Goal: Find specific page/section: Find specific page/section

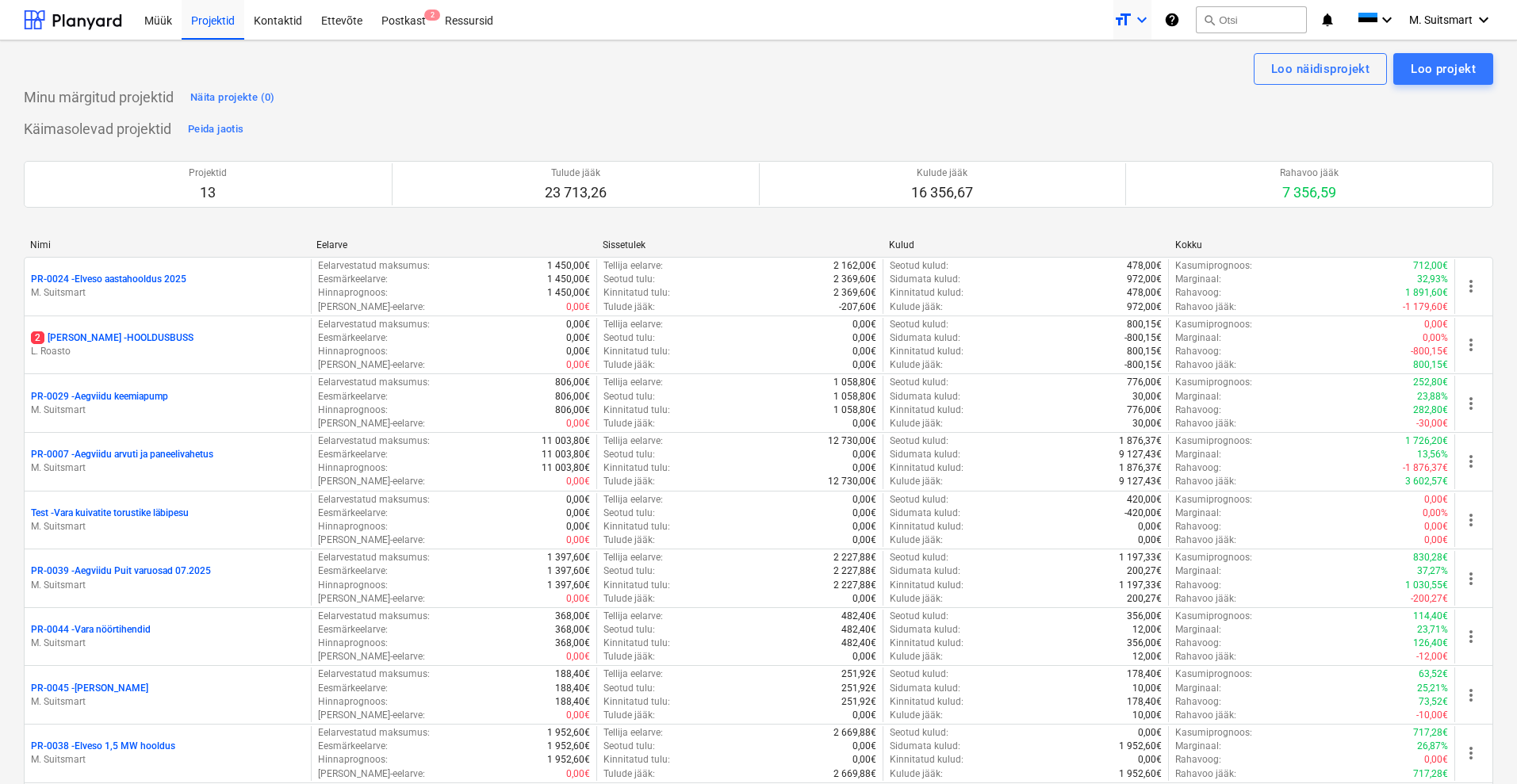
click at [1124, 19] on icon "format_size" at bounding box center [1122, 20] width 19 height 19
click at [1111, 85] on div "Normal text" at bounding box center [1104, 87] width 95 height 25
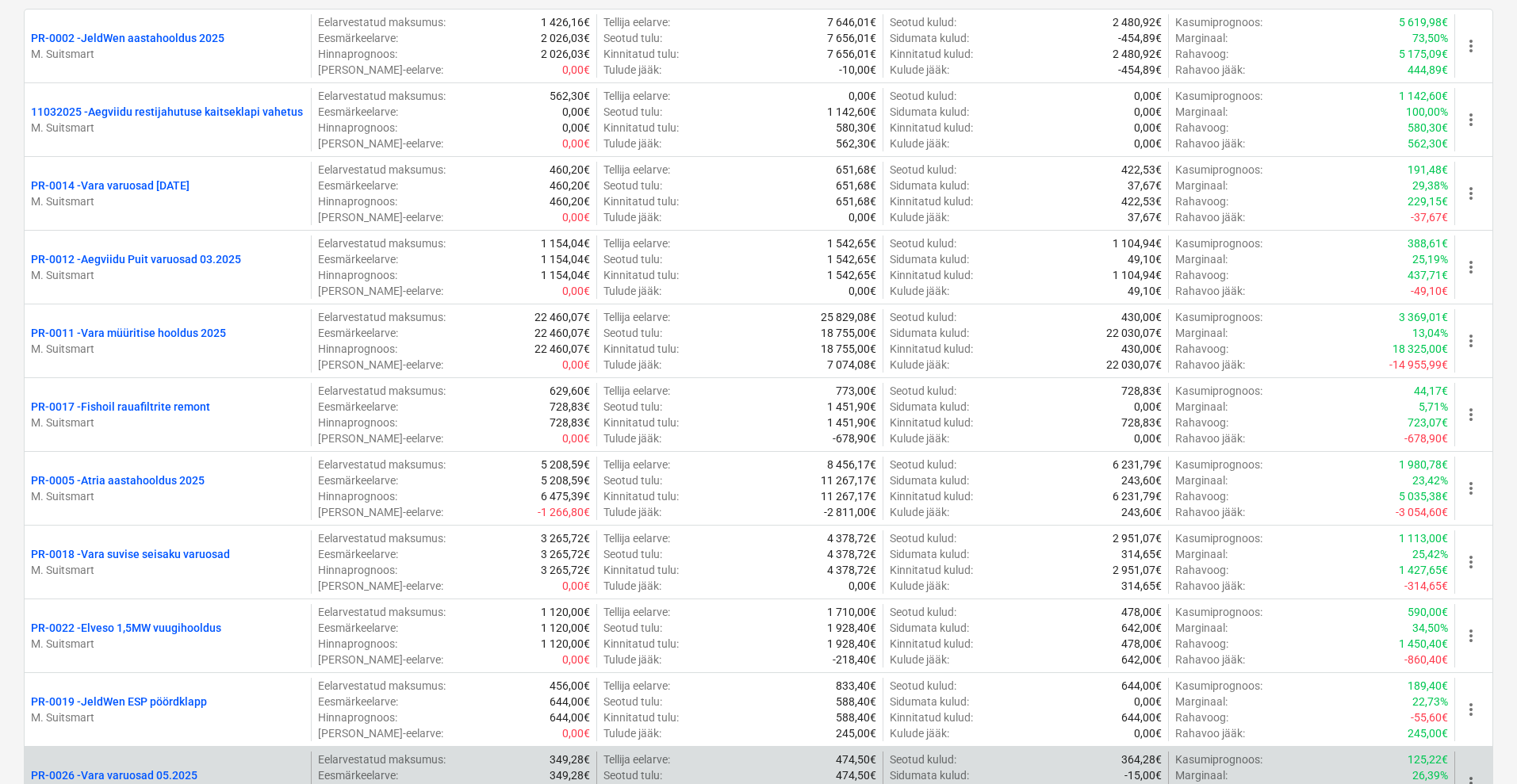
scroll to position [1299, 0]
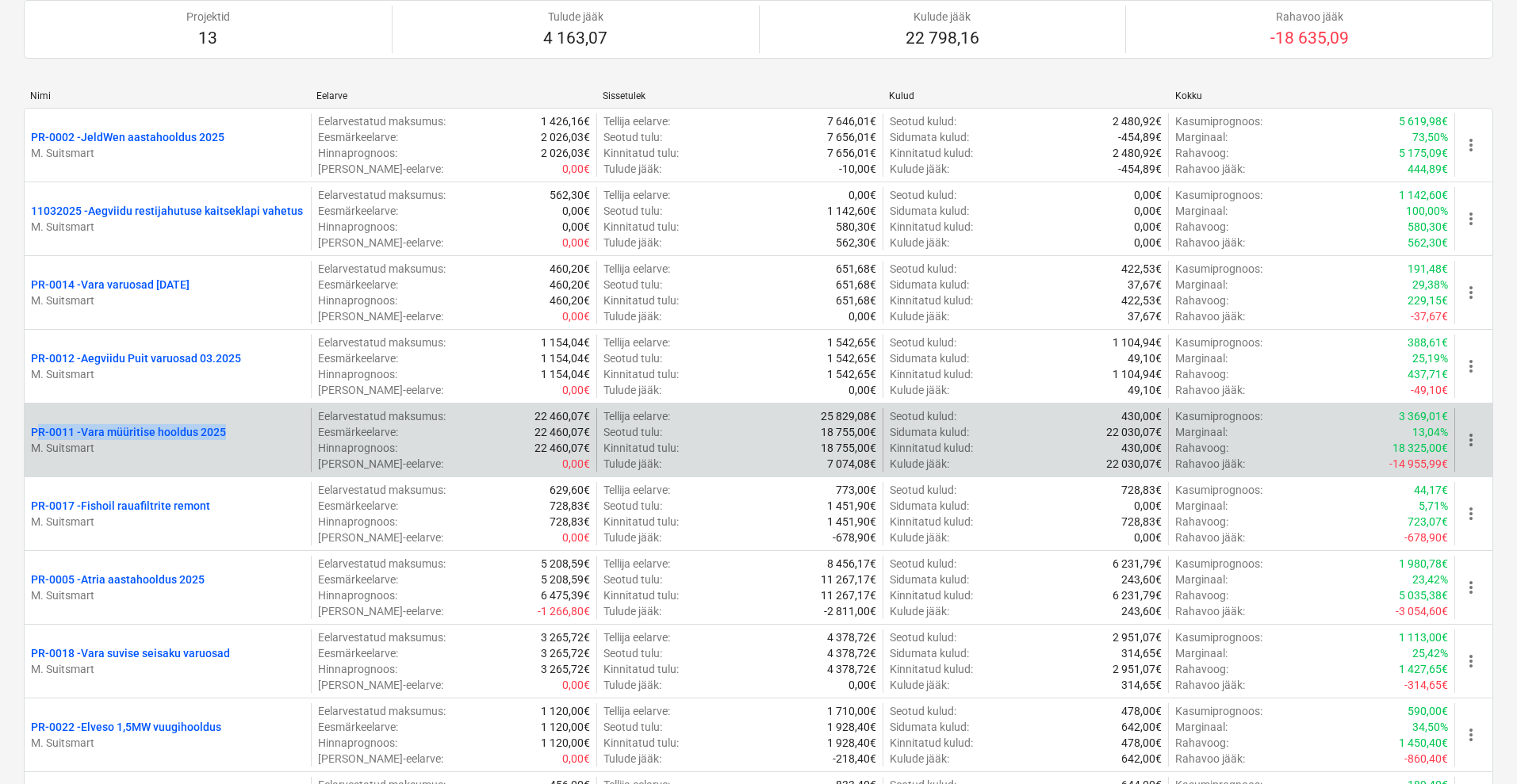
drag, startPoint x: 24, startPoint y: 427, endPoint x: 251, endPoint y: 433, distance: 227.1
click at [251, 433] on div "PR-0011 - Vara müüritise hooldus 2025 M. Suitsmart" at bounding box center [168, 440] width 286 height 63
copy p "PR-0011 - Vara müüritise hooldus 2025"
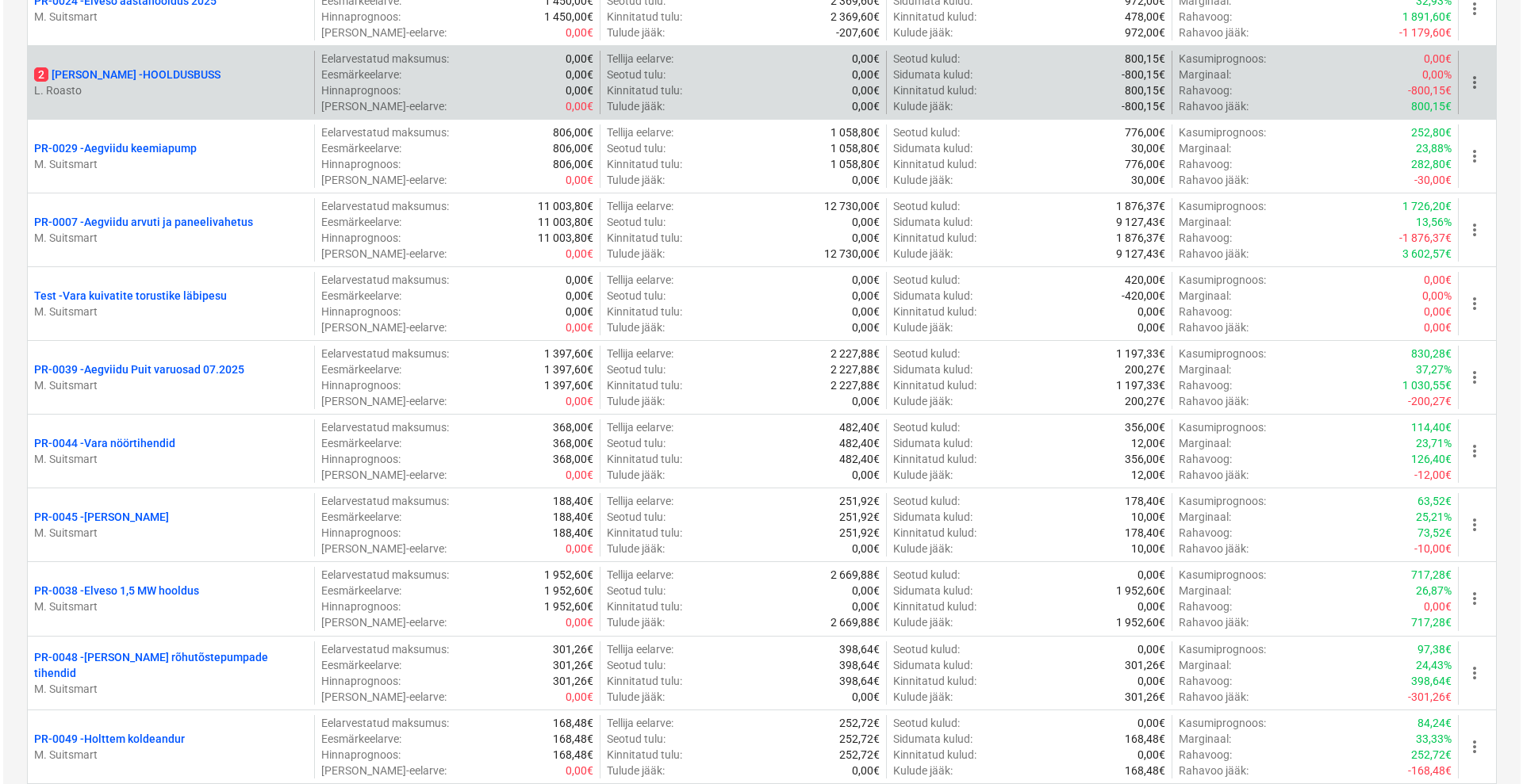
scroll to position [0, 0]
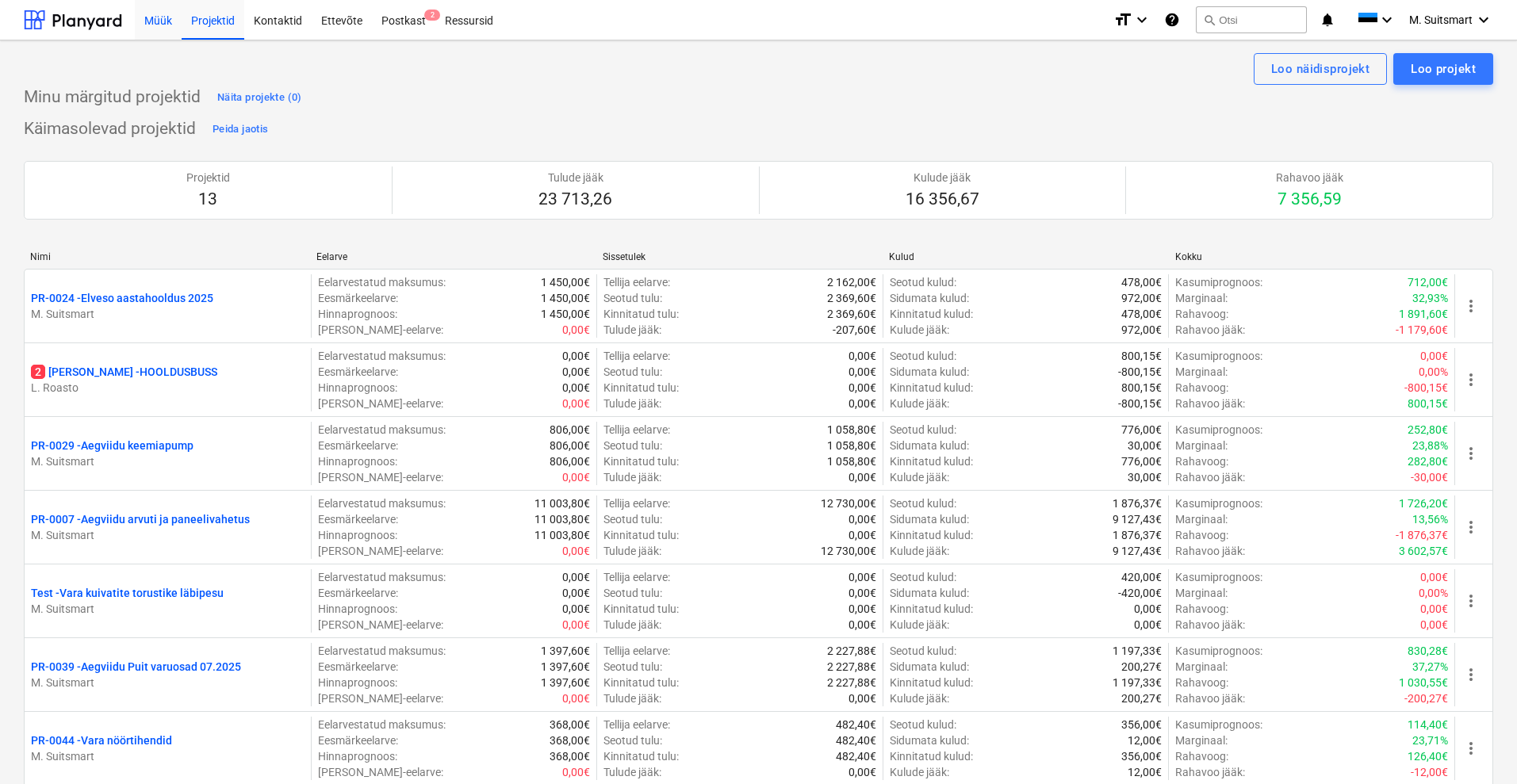
click at [160, 24] on div "Müük" at bounding box center [159, 20] width 47 height 41
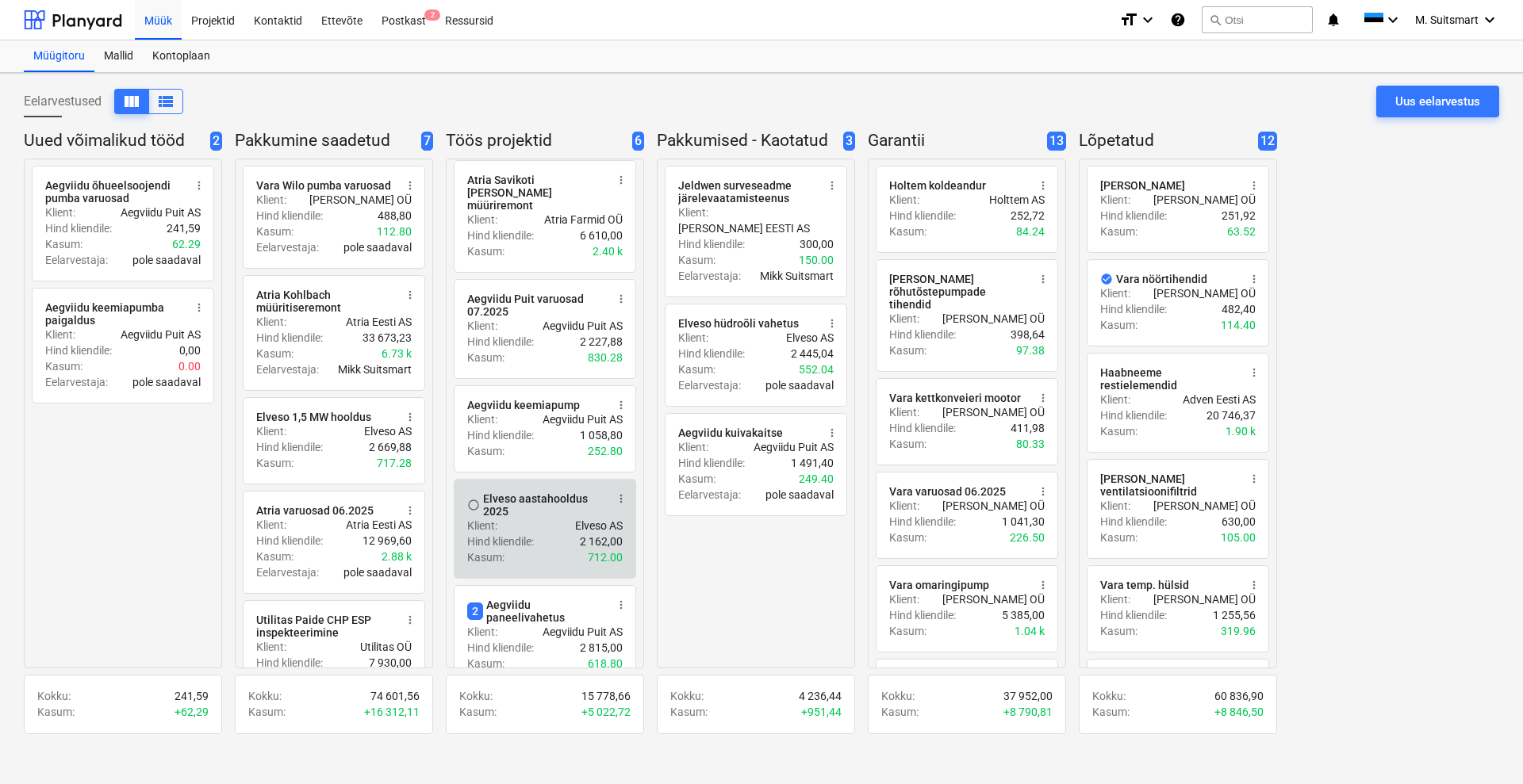
scroll to position [133, 0]
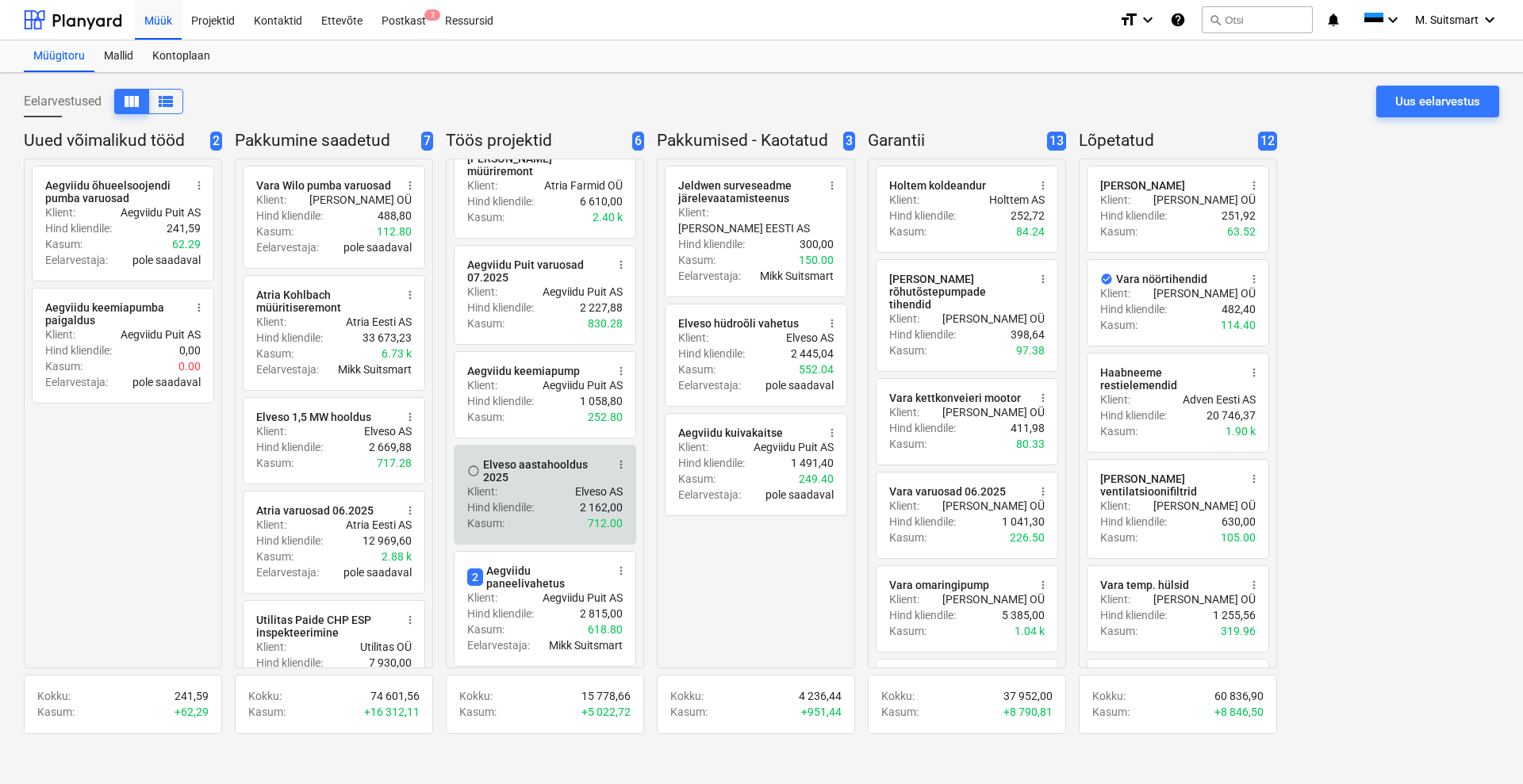
click at [525, 459] on div "Elveso aastahooldus 2025" at bounding box center [544, 471] width 122 height 25
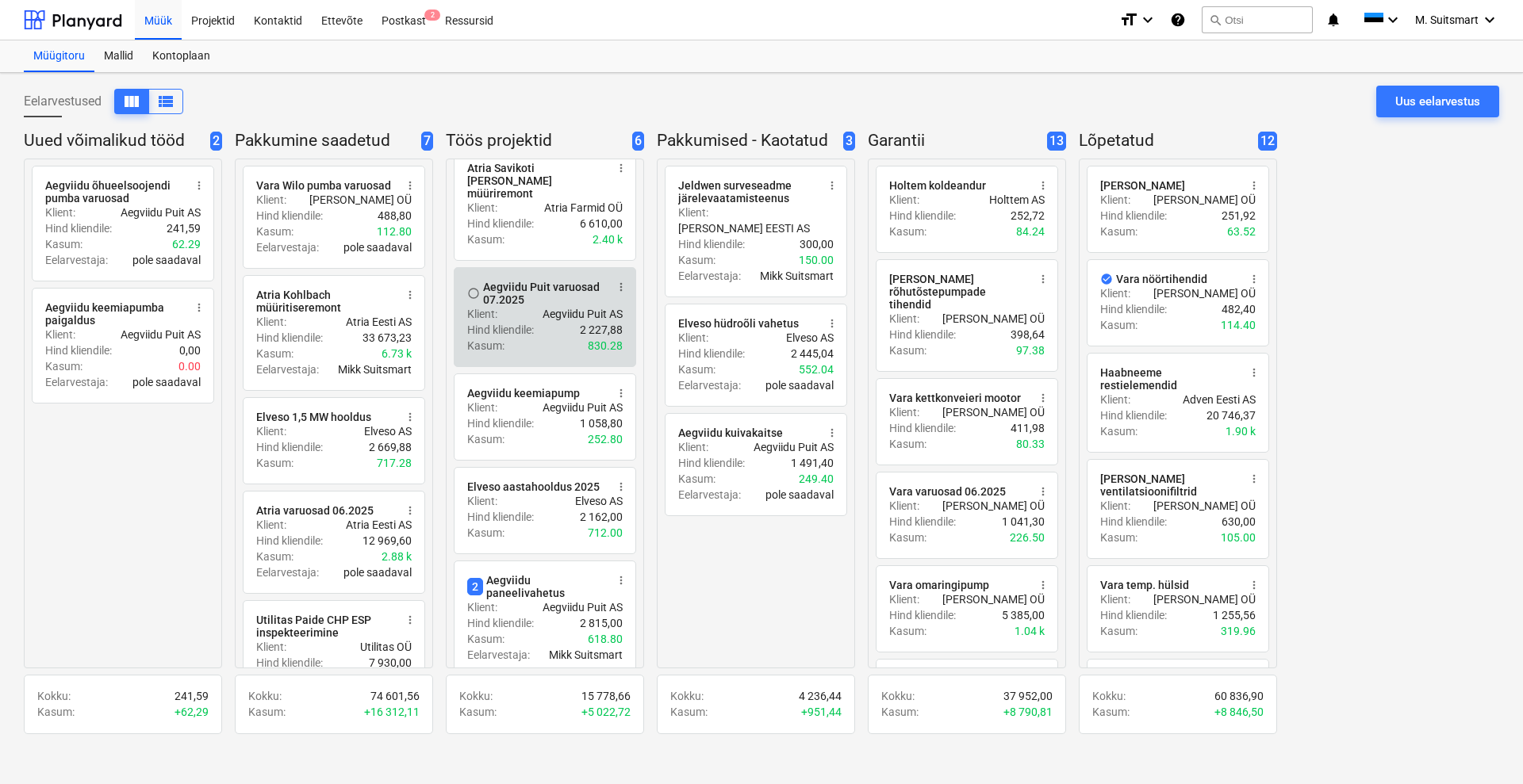
scroll to position [120, 0]
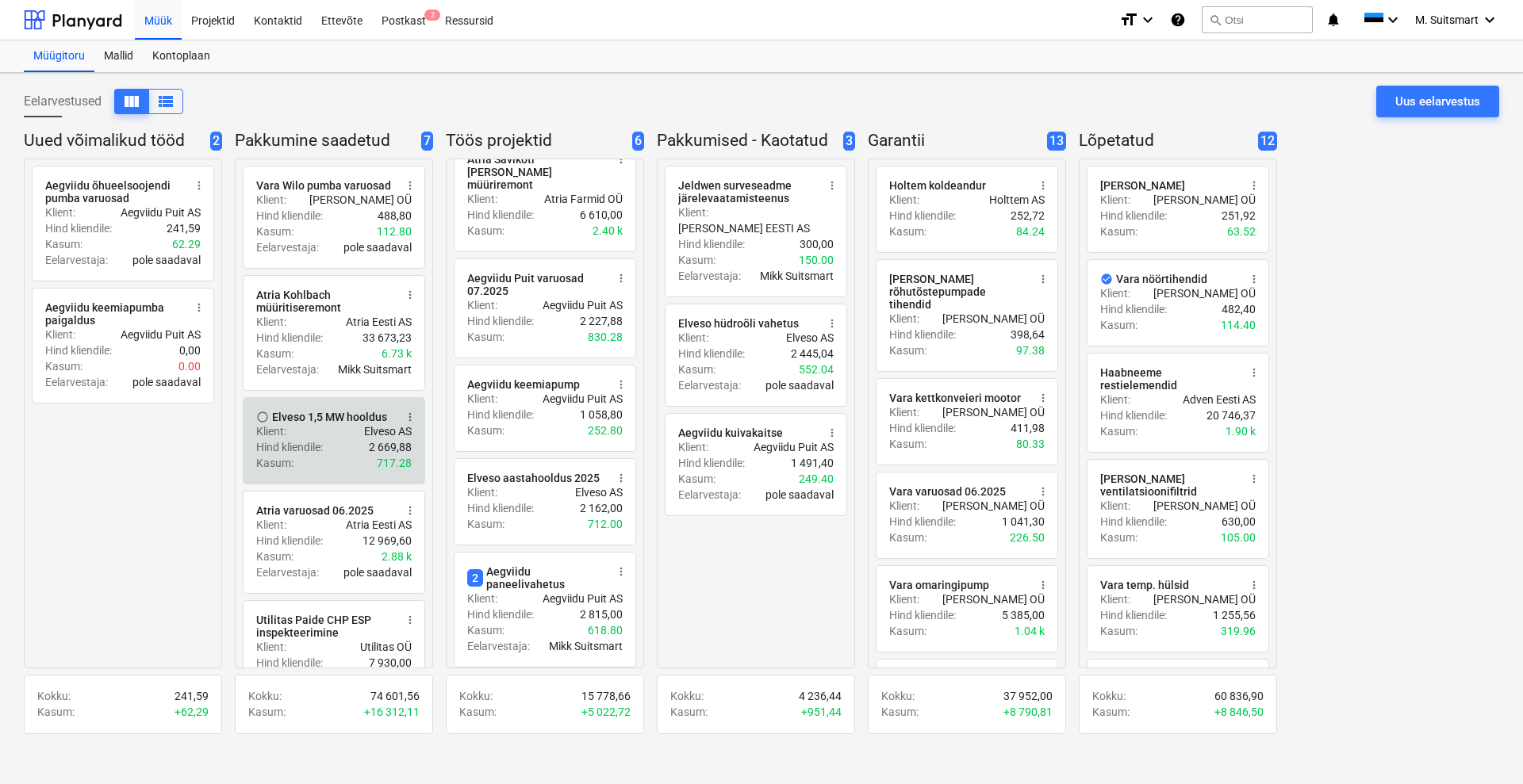
click at [312, 433] on div "Klient : Elveso AS" at bounding box center [334, 432] width 155 height 16
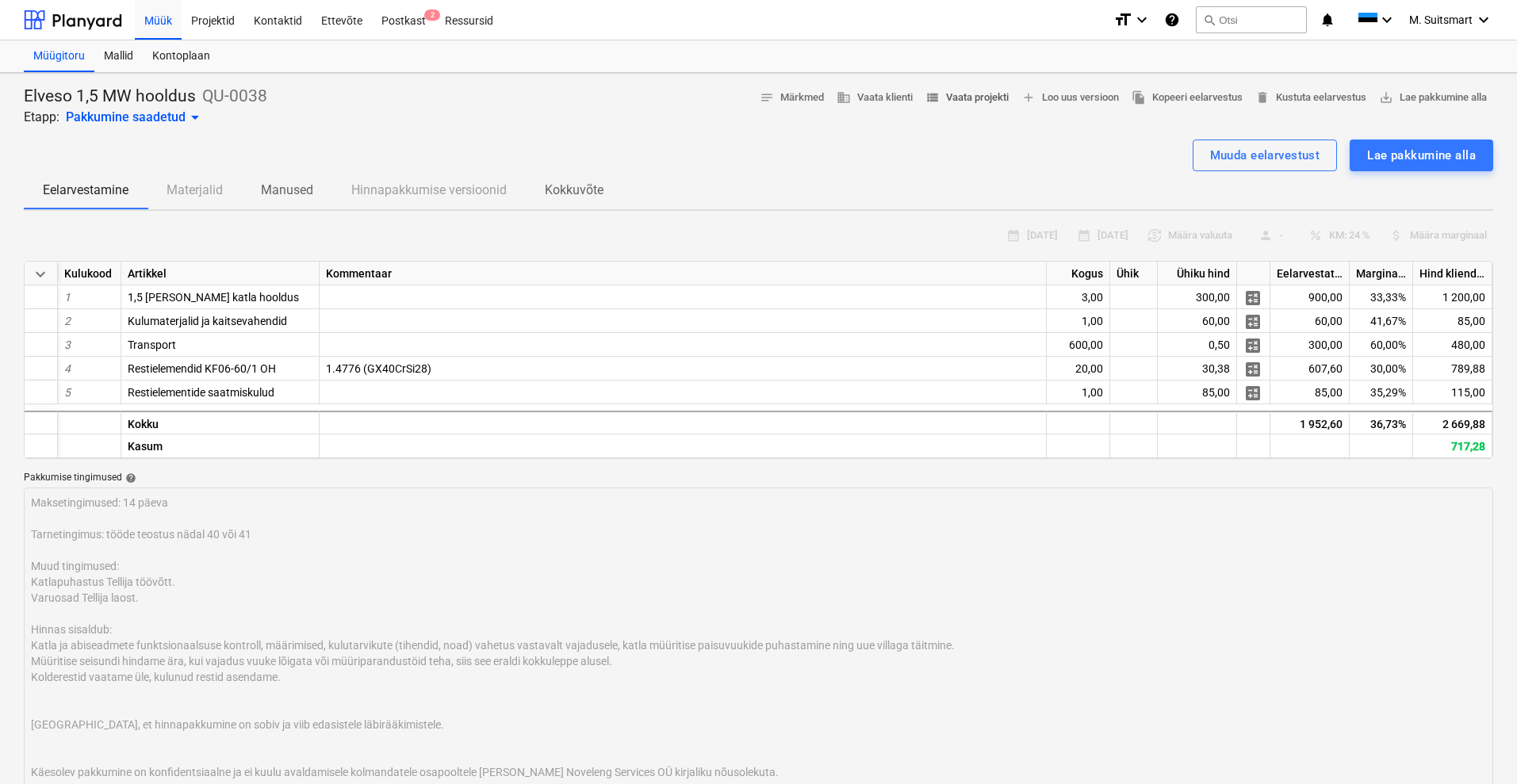
click at [974, 102] on span "view_list Vaata projekti" at bounding box center [967, 98] width 83 height 18
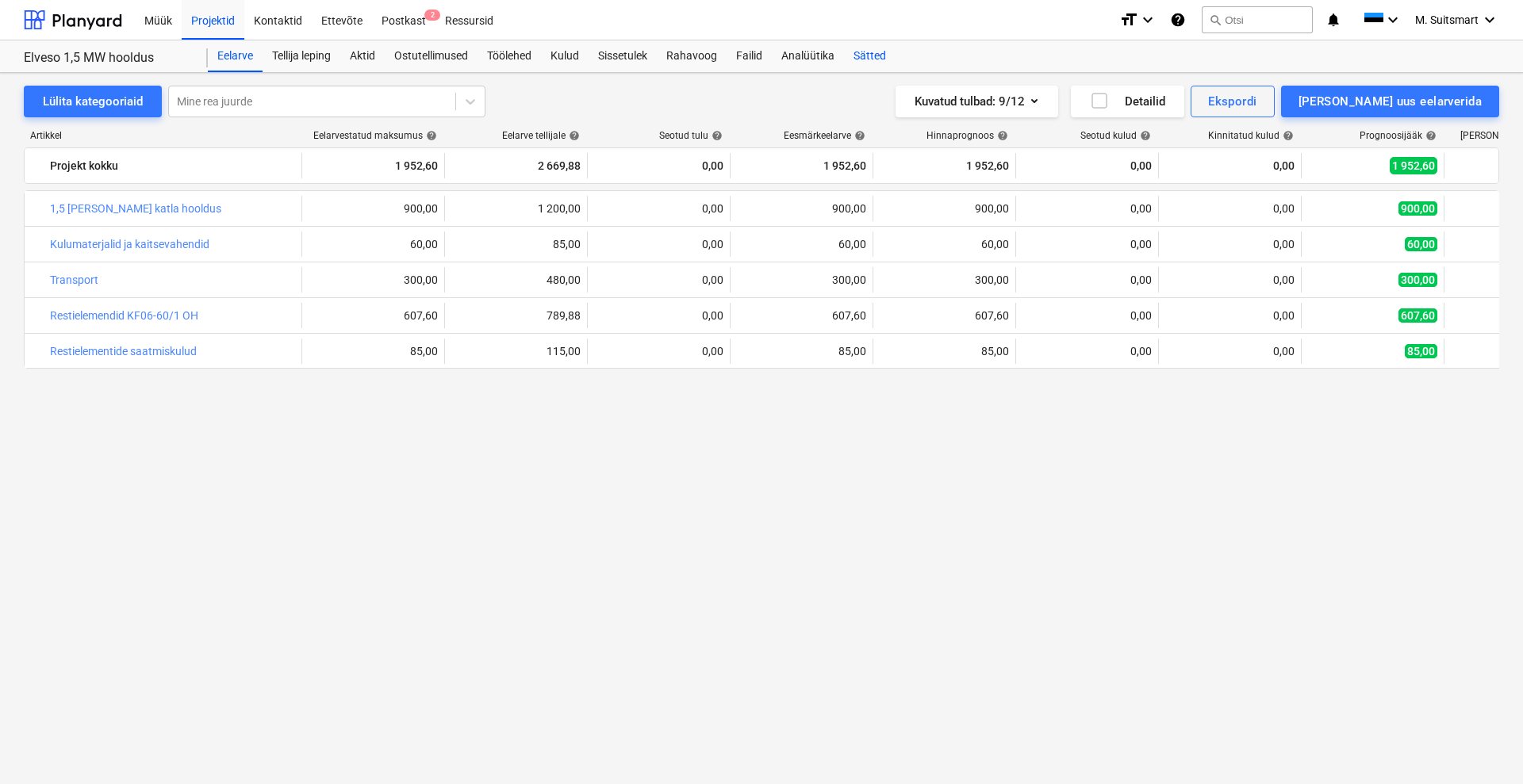
click at [861, 47] on div "Sätted" at bounding box center [869, 56] width 51 height 32
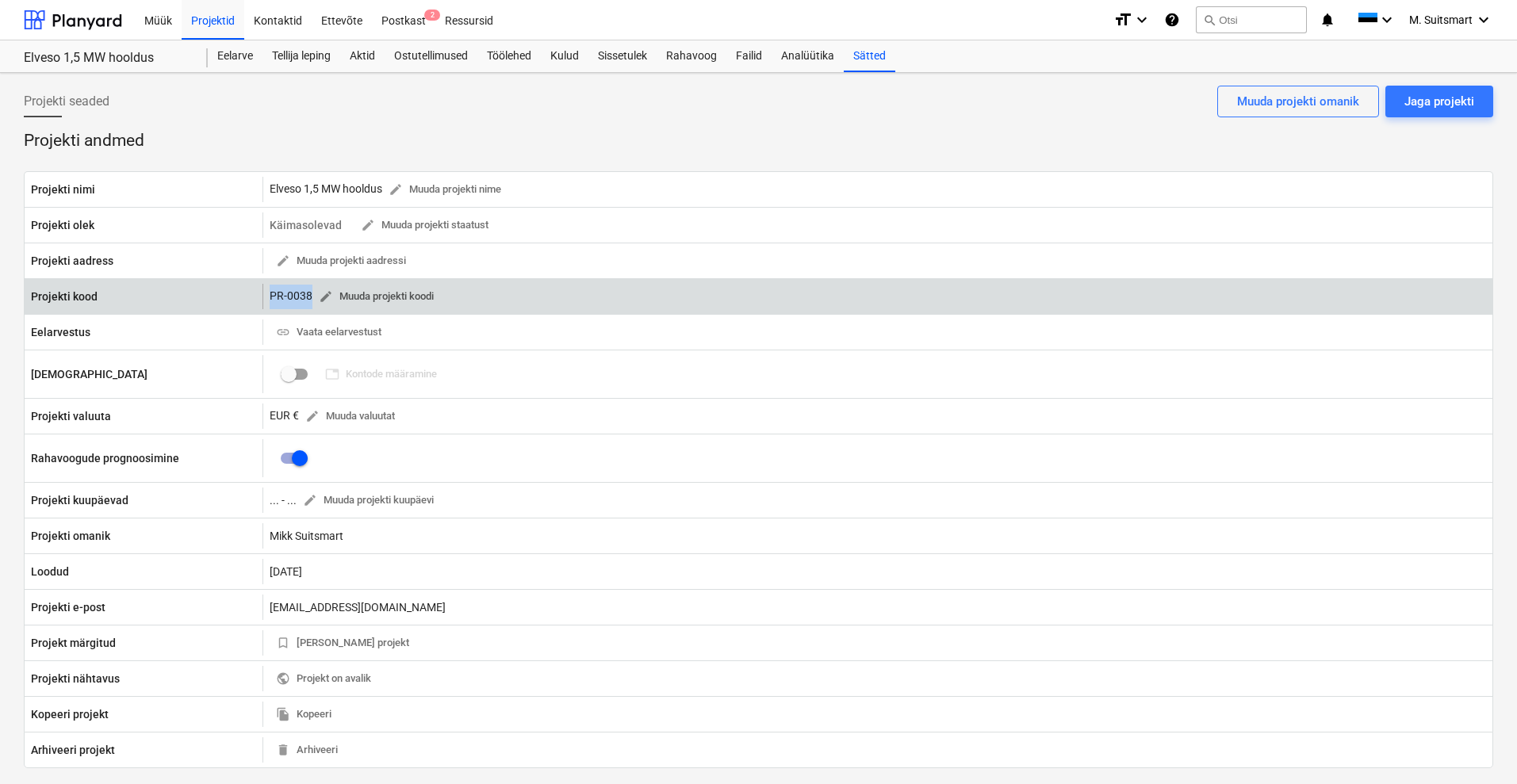
drag, startPoint x: 261, startPoint y: 298, endPoint x: 316, endPoint y: 300, distance: 55.0
click at [316, 300] on div "Projekti kood PR-0038 edit Muuda projekti koodi" at bounding box center [758, 296] width 1468 height 25
copy div "PR-0038 edit Muuda projekti koodi"
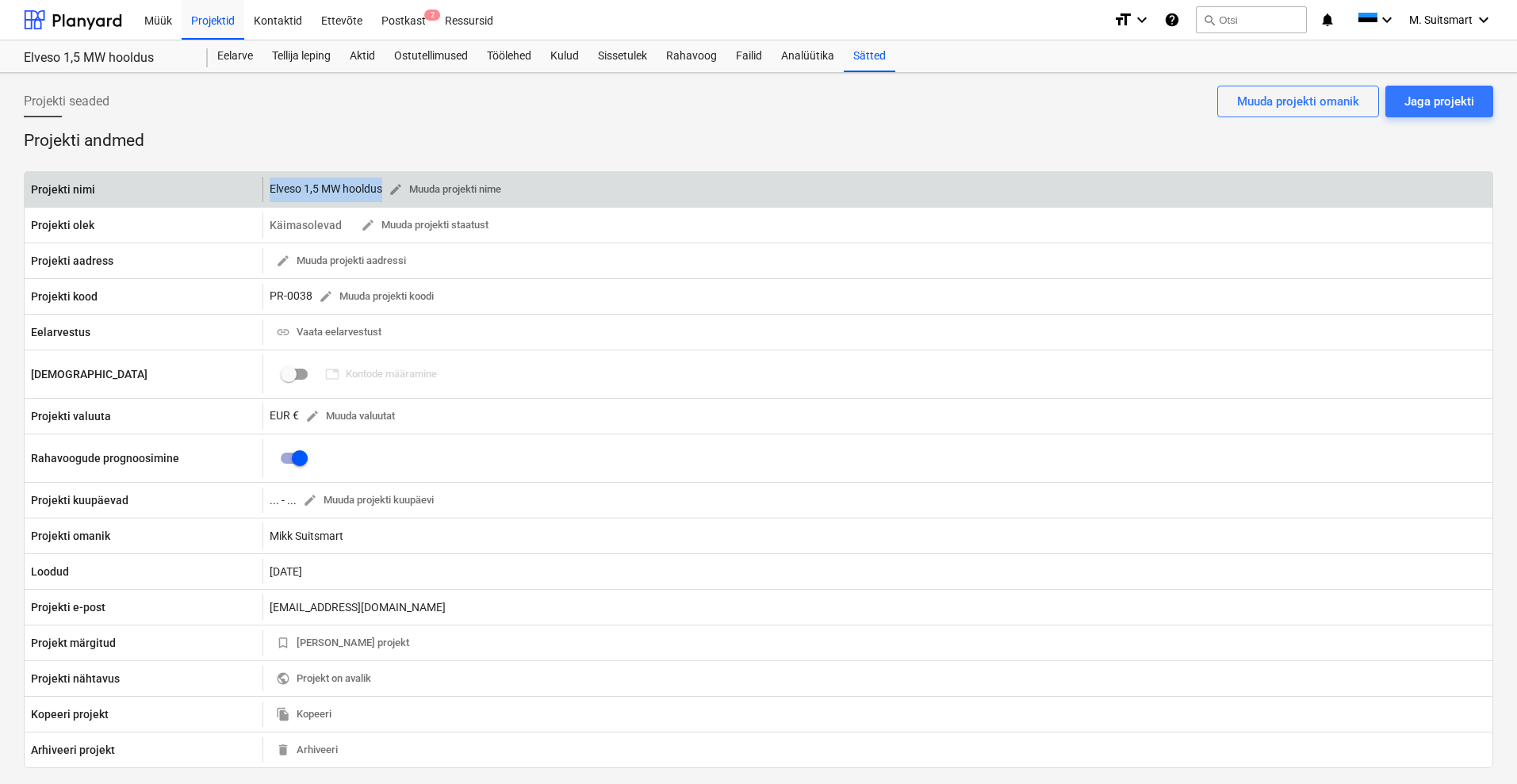
drag, startPoint x: 267, startPoint y: 189, endPoint x: 383, endPoint y: 189, distance: 116.0
click at [383, 189] on div "Elveso 1,5 MW hooldus edit Muuda projekti nime" at bounding box center [878, 189] width 1230 height 25
copy div "Elveso 1,5 MW hooldus"
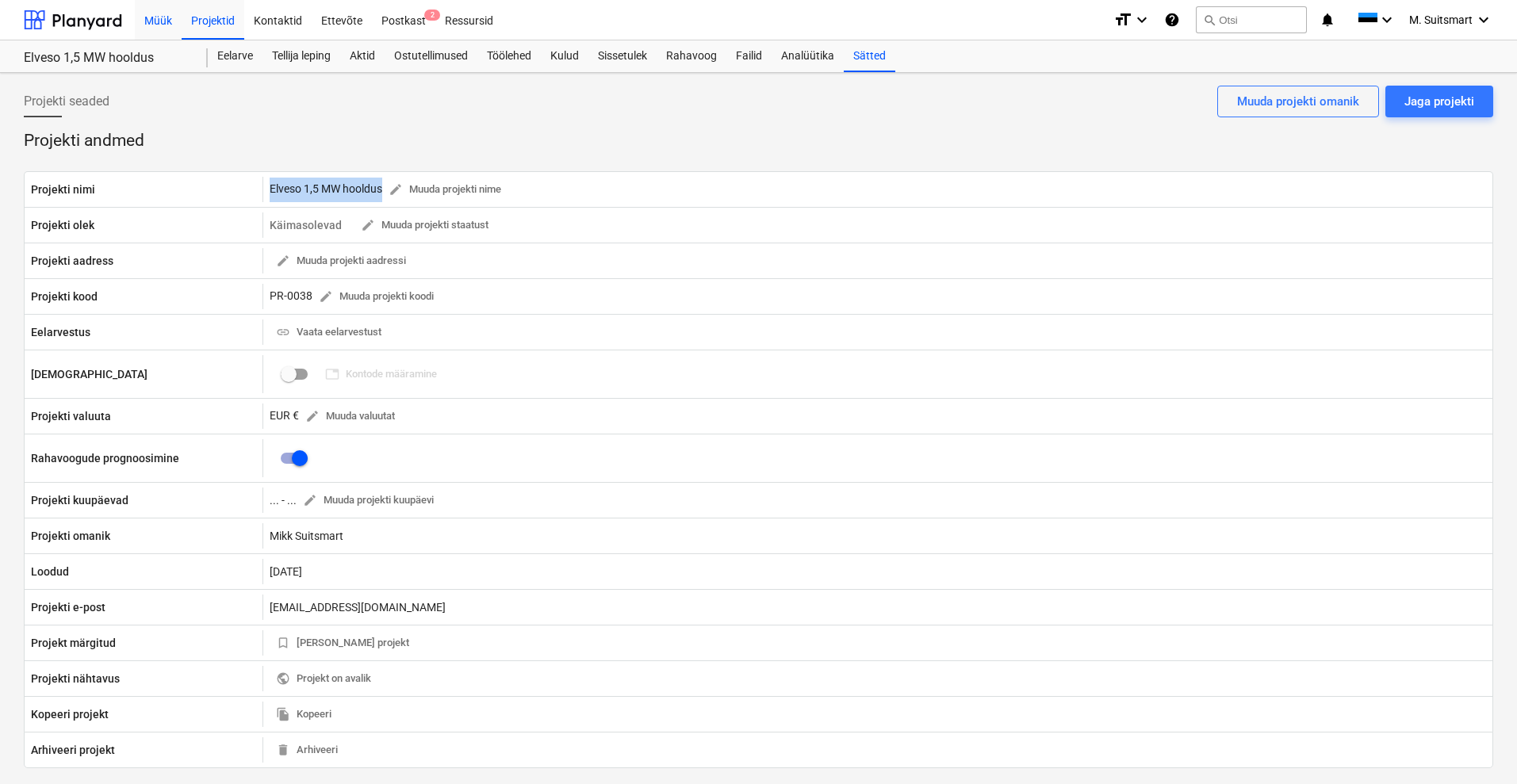
click at [159, 18] on div "Müük" at bounding box center [159, 20] width 47 height 41
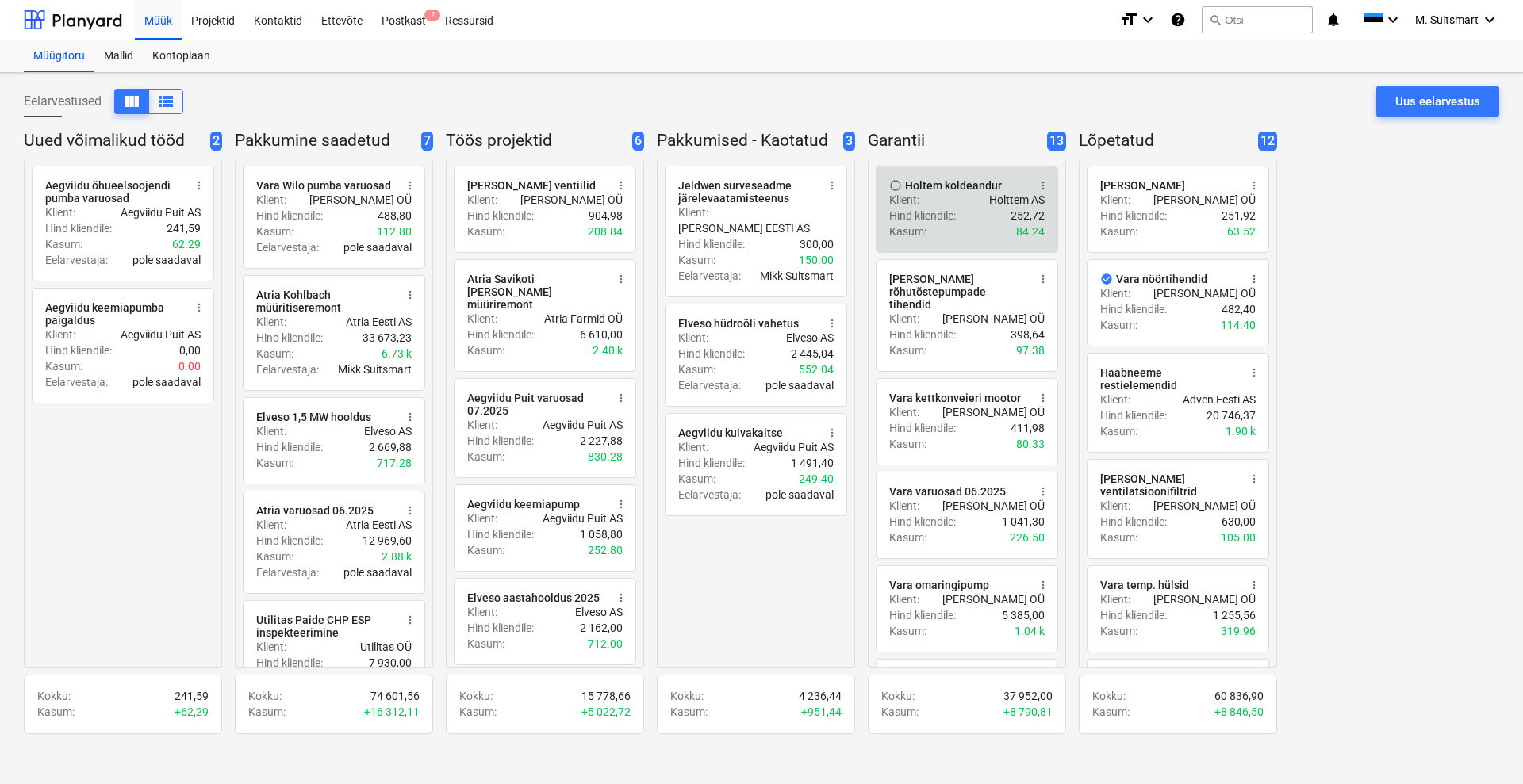
click at [942, 181] on div "Holtem koldeandur" at bounding box center [954, 185] width 97 height 13
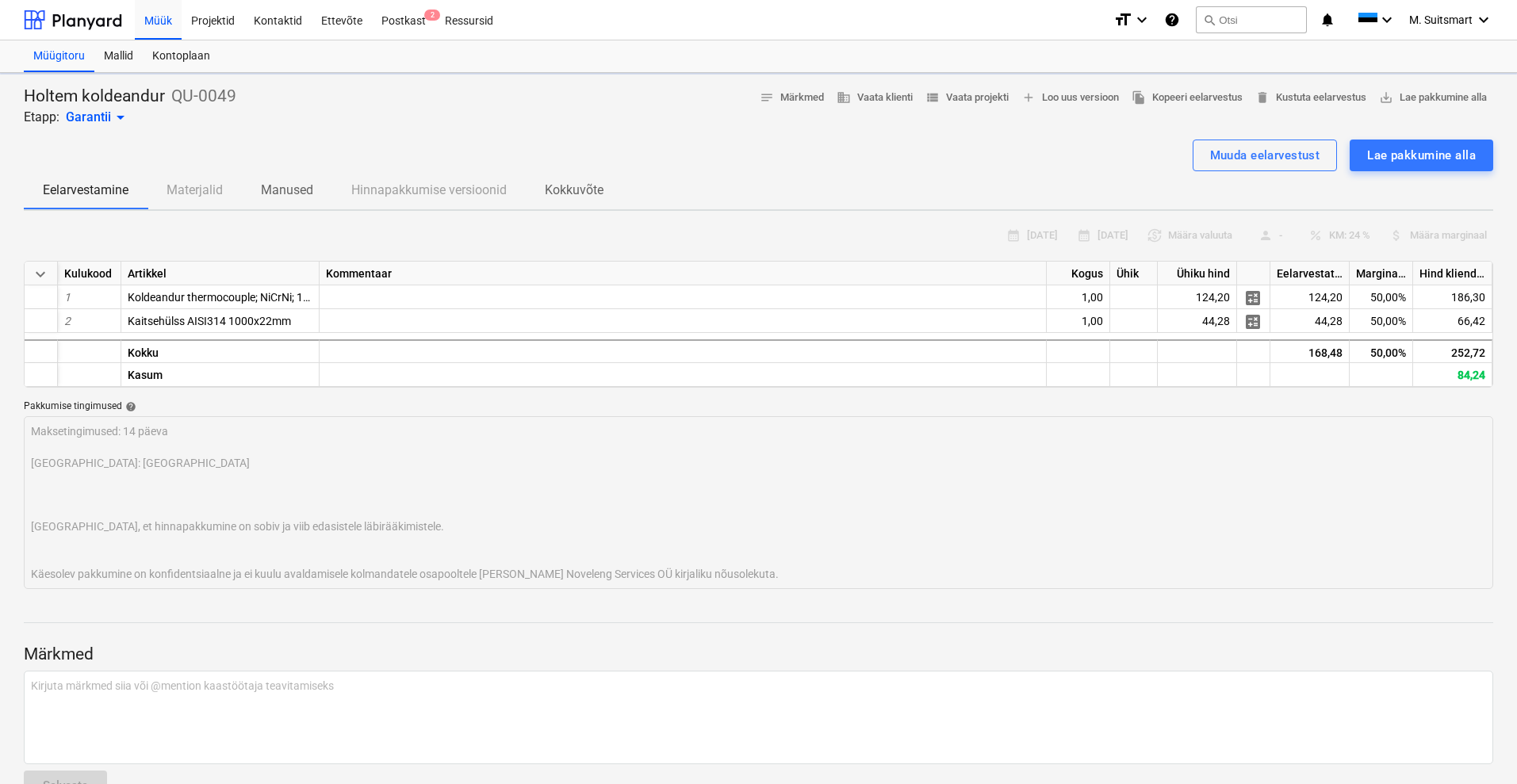
type textarea "x"
drag, startPoint x: 236, startPoint y: 96, endPoint x: 174, endPoint y: 100, distance: 62.1
click at [174, 100] on p "QU-0049" at bounding box center [204, 96] width 65 height 22
copy p "QU-0049"
click at [235, 97] on p "QU-0049" at bounding box center [204, 96] width 65 height 22
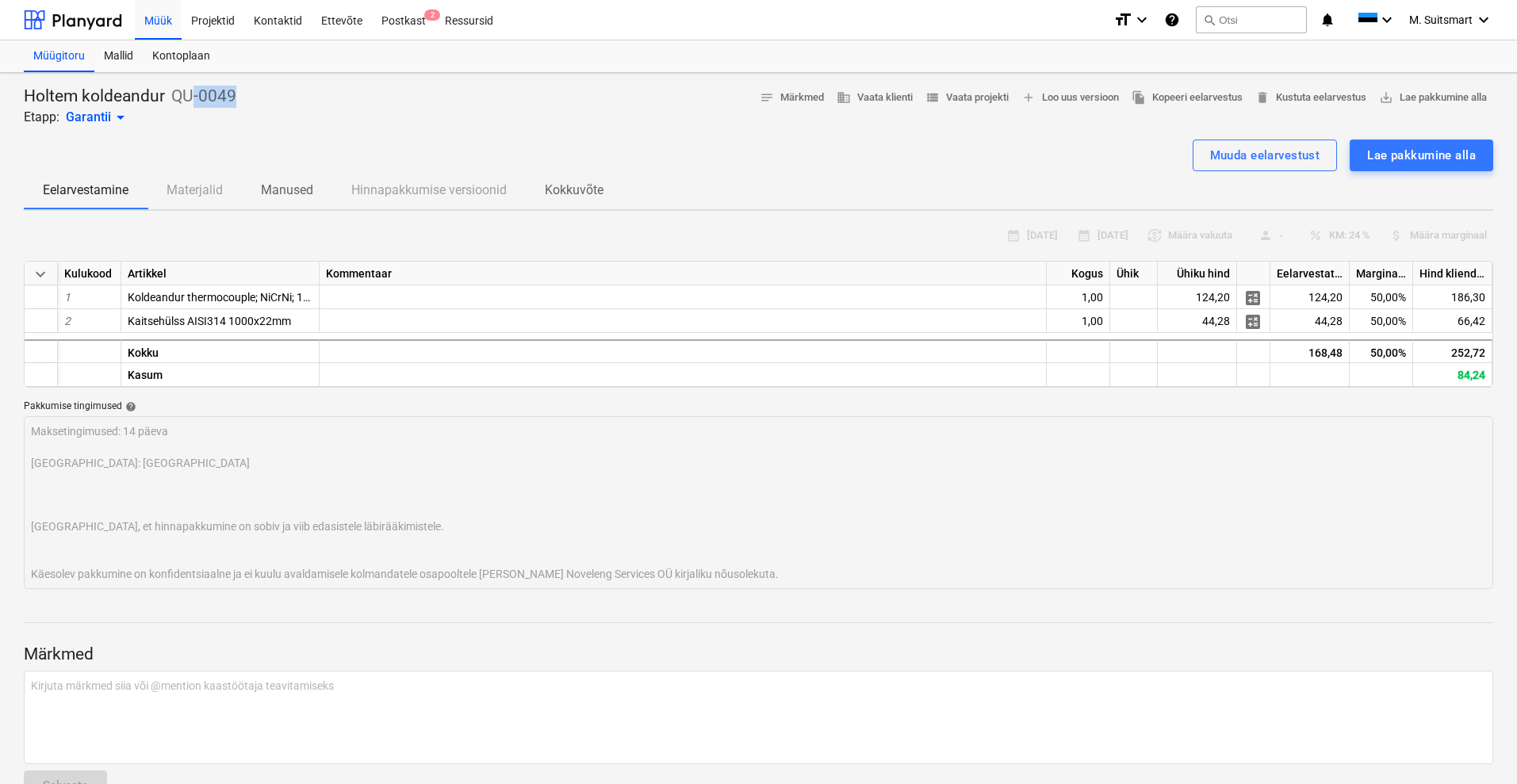
drag, startPoint x: 242, startPoint y: 97, endPoint x: 194, endPoint y: 101, distance: 48.2
click at [194, 101] on div "Holtem koldeandur QU-0049 Etapp: Garantii arrow_drop_down notes Märkmed busines…" at bounding box center [758, 106] width 1470 height 41
copy p "-0049"
click at [160, 20] on div "Müük" at bounding box center [159, 20] width 47 height 41
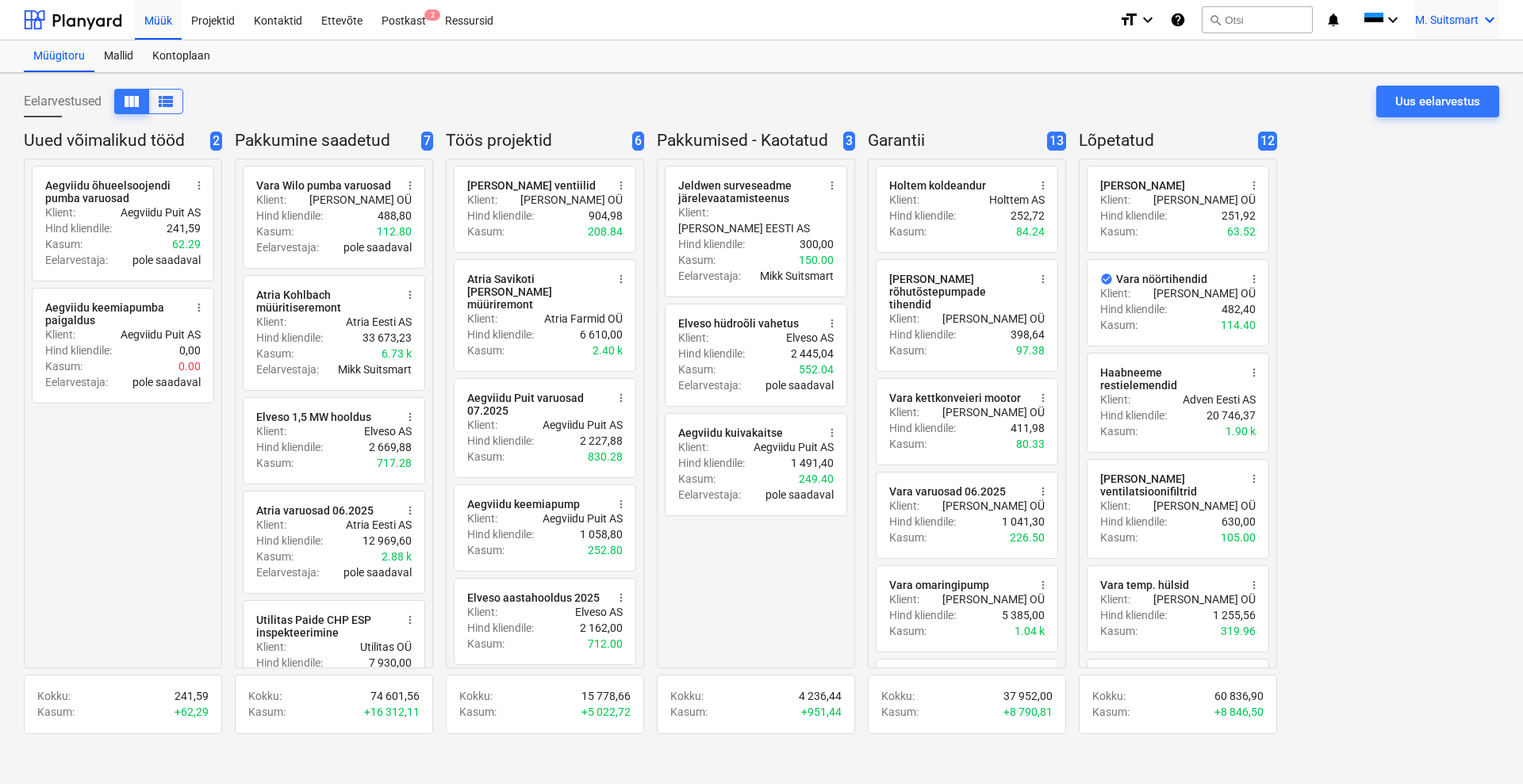
click at [1446, 22] on span "M. Suitsmart" at bounding box center [1447, 20] width 63 height 13
click at [1447, 77] on div "MS Novel Engineering OÜ" at bounding box center [1422, 66] width 135 height 22
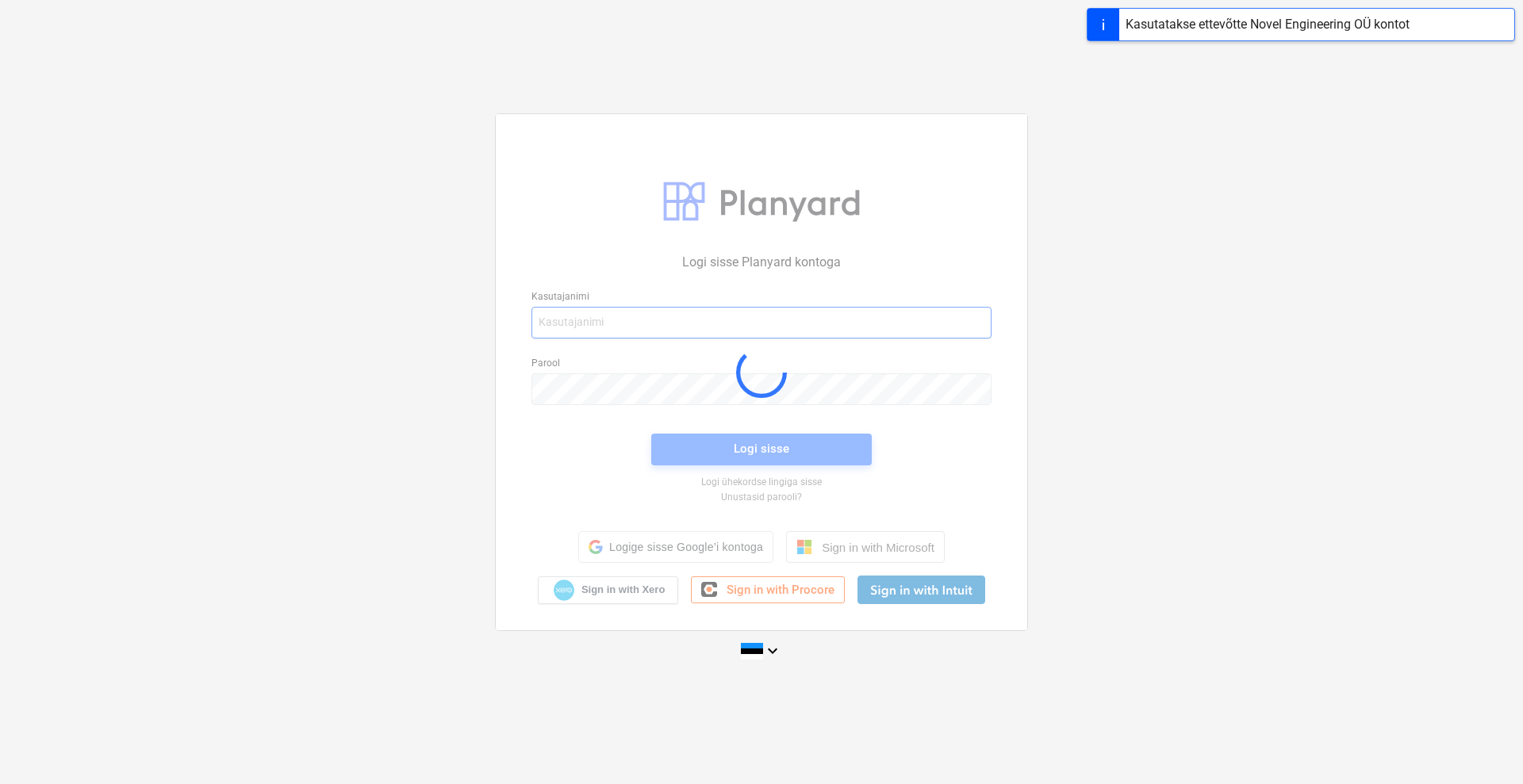
type input "[EMAIL_ADDRESS][DOMAIN_NAME]"
